Goal: Information Seeking & Learning: Learn about a topic

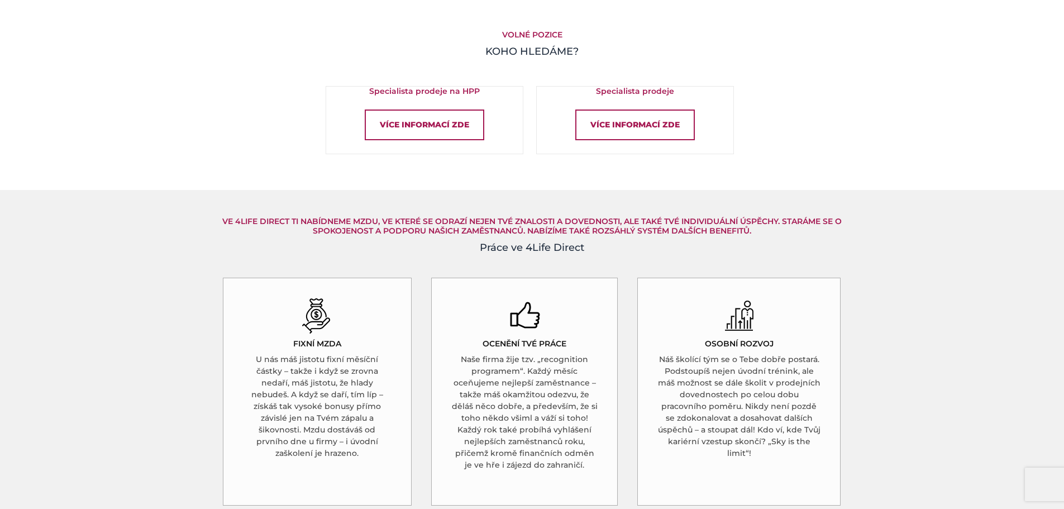
scroll to position [670, 0]
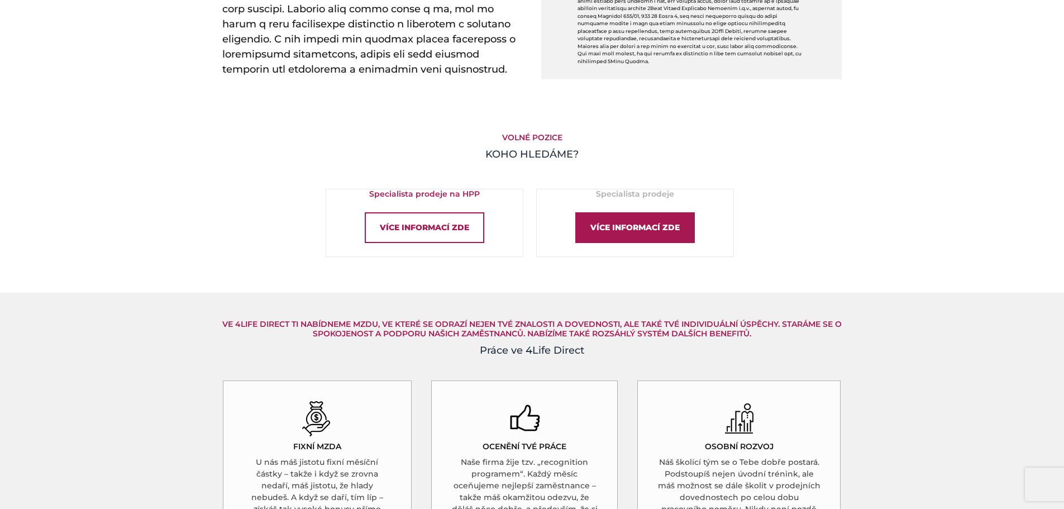
click at [629, 230] on div "Více informací zde" at bounding box center [634, 227] width 119 height 31
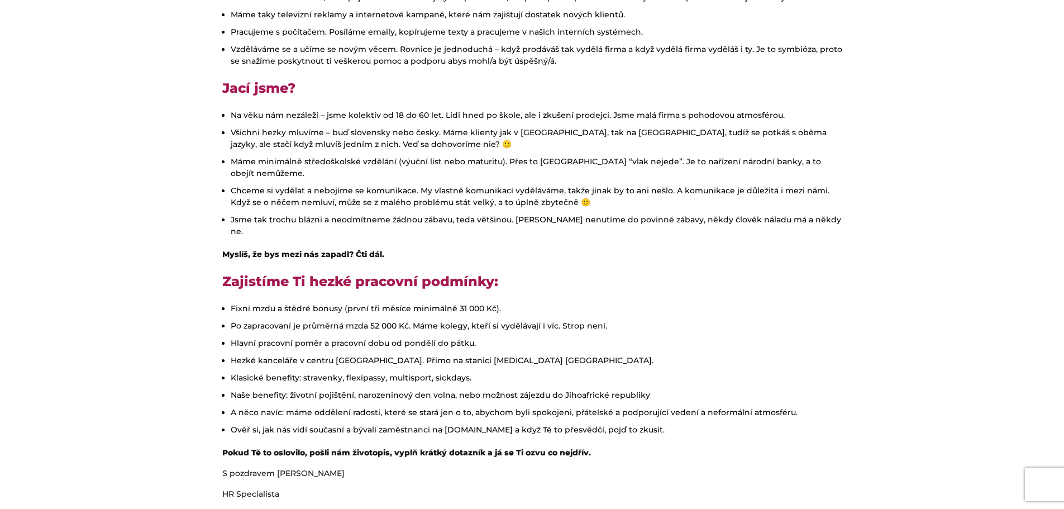
scroll to position [391, 0]
